Goal: Task Accomplishment & Management: Use online tool/utility

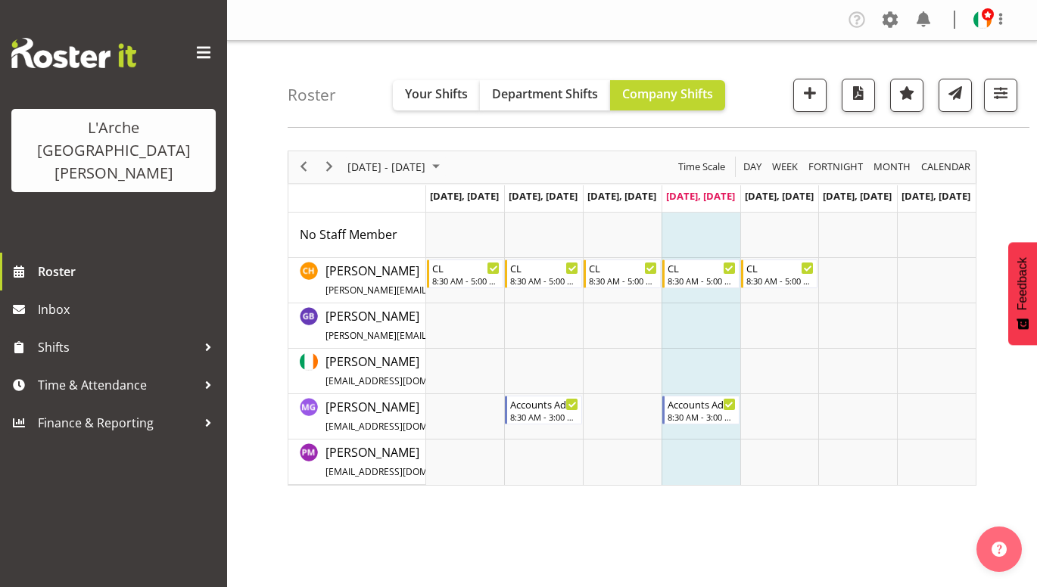
click at [760, 410] on td "Timeline Week of August 14, 2025" at bounding box center [779, 416] width 79 height 45
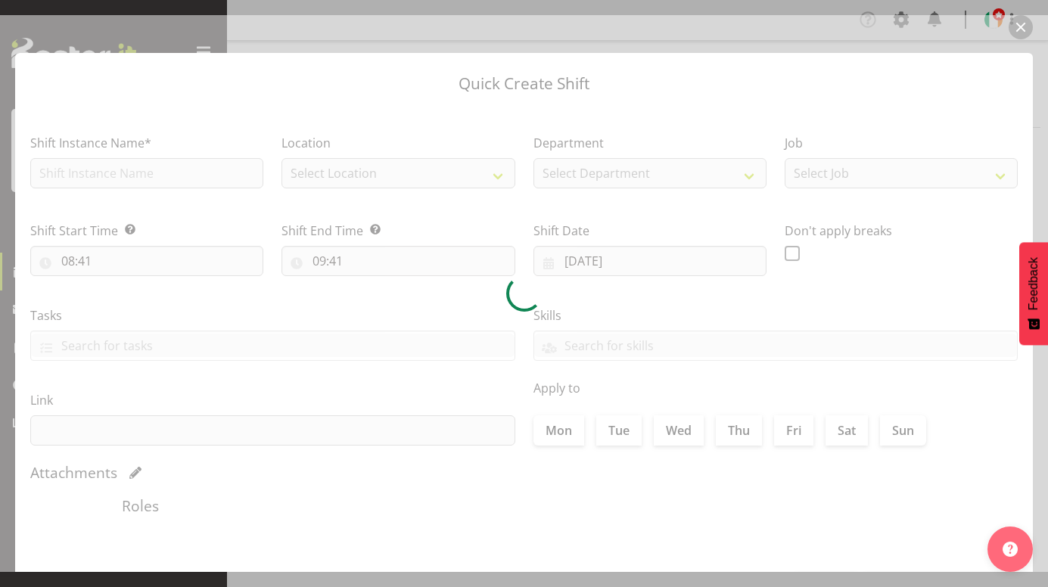
type input "[DATE]"
checkbox input "true"
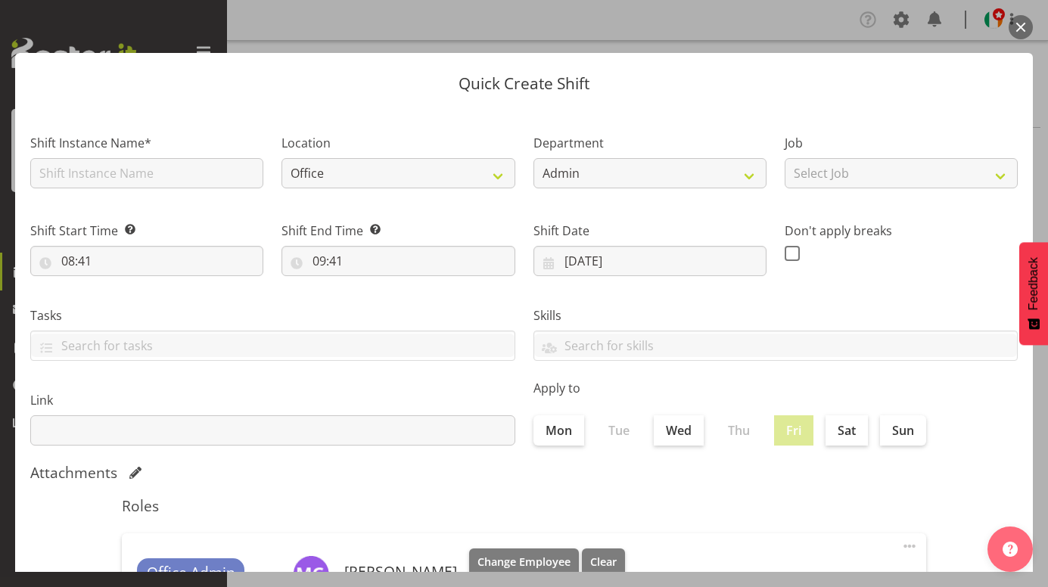
click at [1023, 21] on button "button" at bounding box center [1021, 27] width 24 height 24
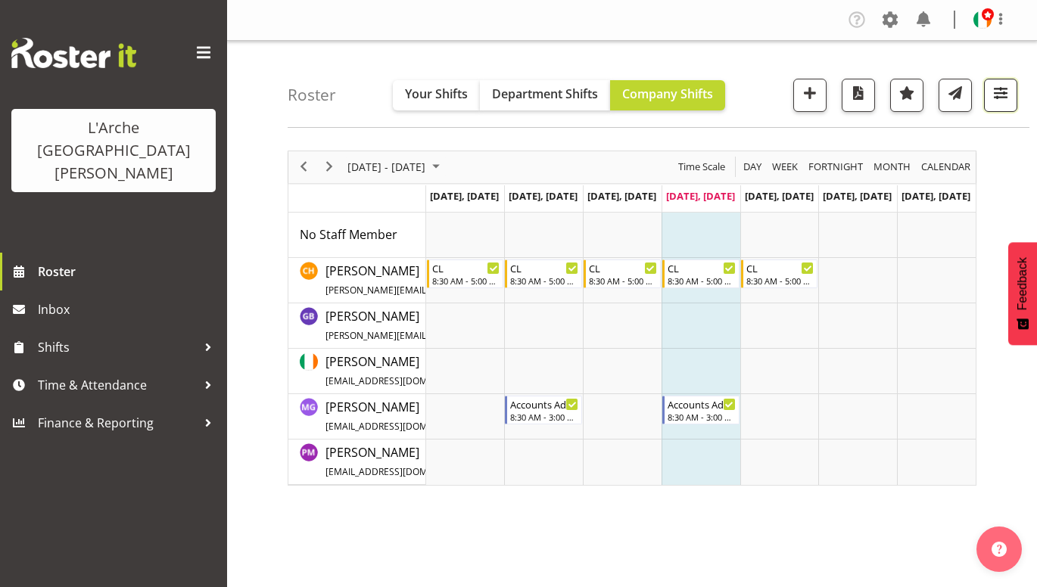
click at [999, 92] on span "button" at bounding box center [1001, 93] width 20 height 20
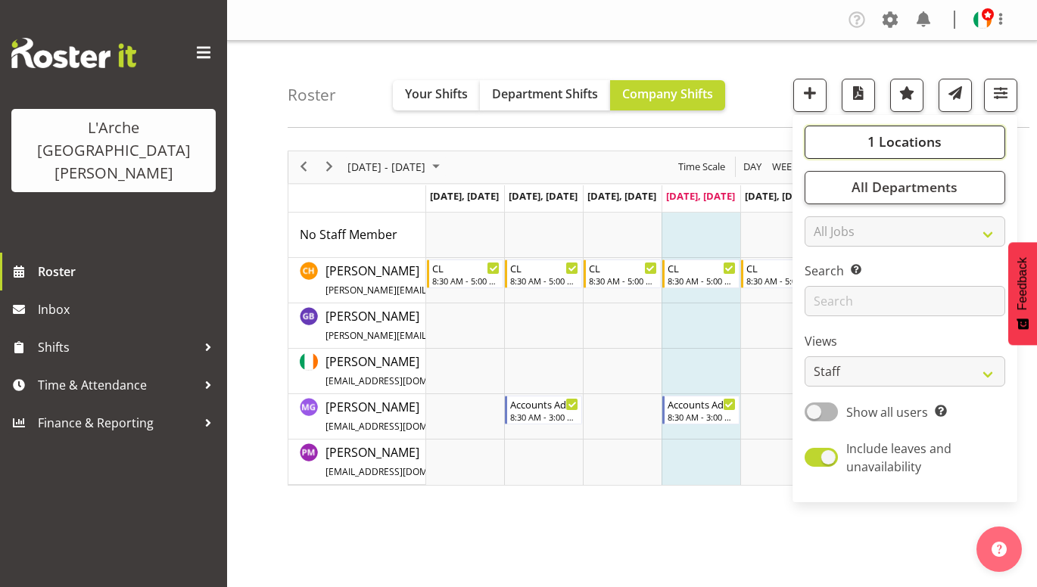
click at [924, 142] on span "1 Locations" at bounding box center [904, 141] width 74 height 18
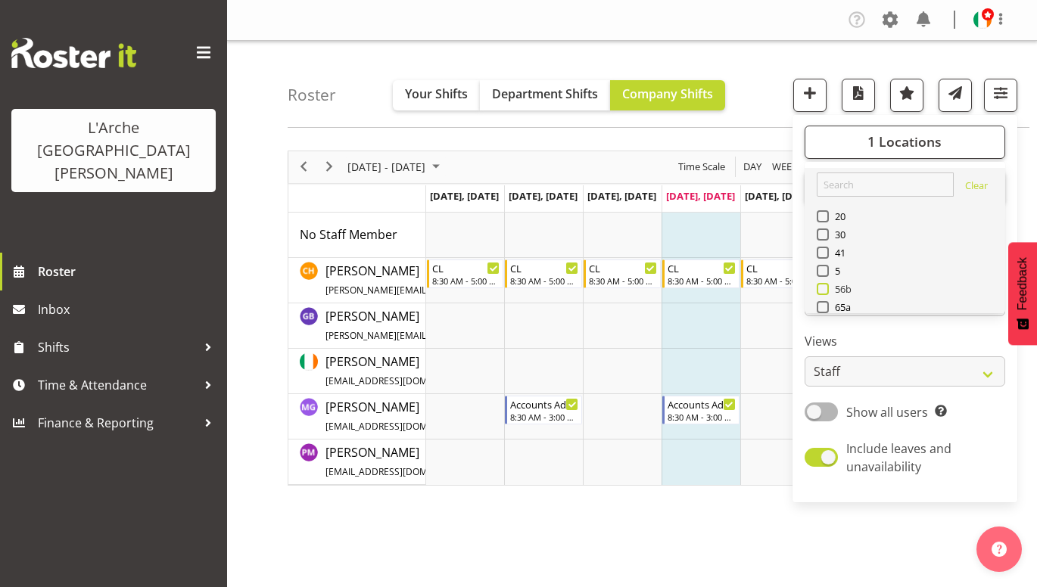
click at [826, 288] on span at bounding box center [823, 289] width 12 height 12
click at [826, 288] on input "56b" at bounding box center [822, 289] width 10 height 10
checkbox input "true"
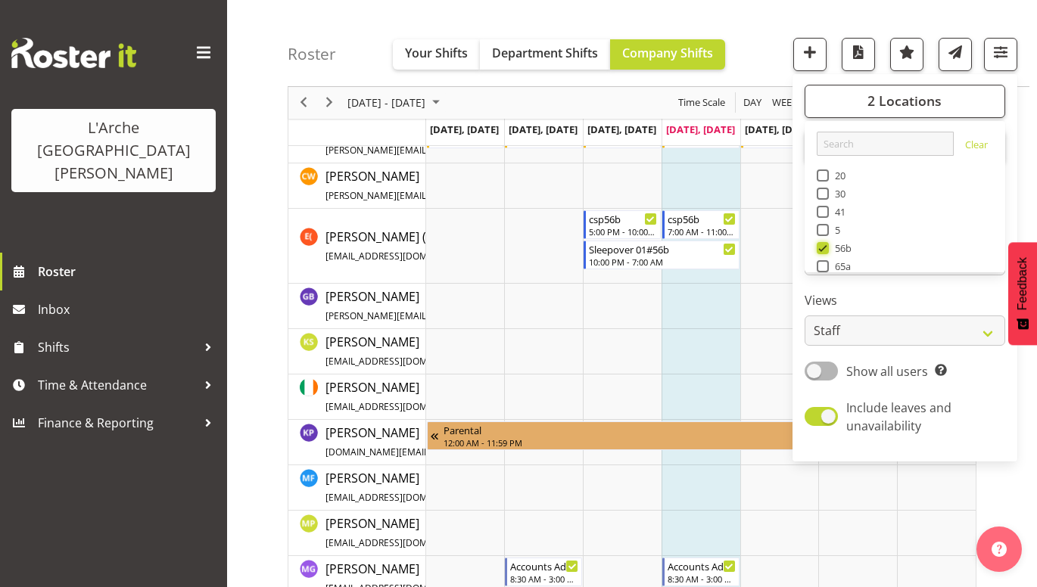
scroll to position [350, 0]
